Goal: Information Seeking & Learning: Learn about a topic

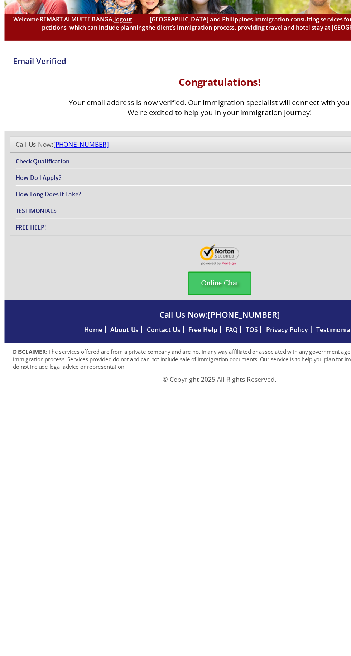
click at [29, 200] on link "Check Qualification" at bounding box center [34, 203] width 43 height 6
